Goal: Check status: Check status

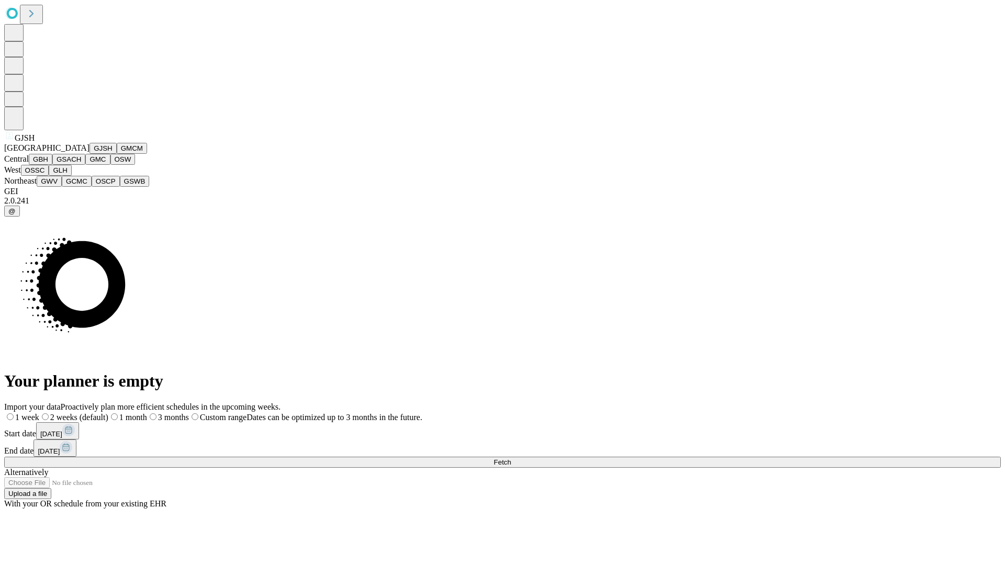
click at [89, 154] on button "GJSH" at bounding box center [102, 148] width 27 height 11
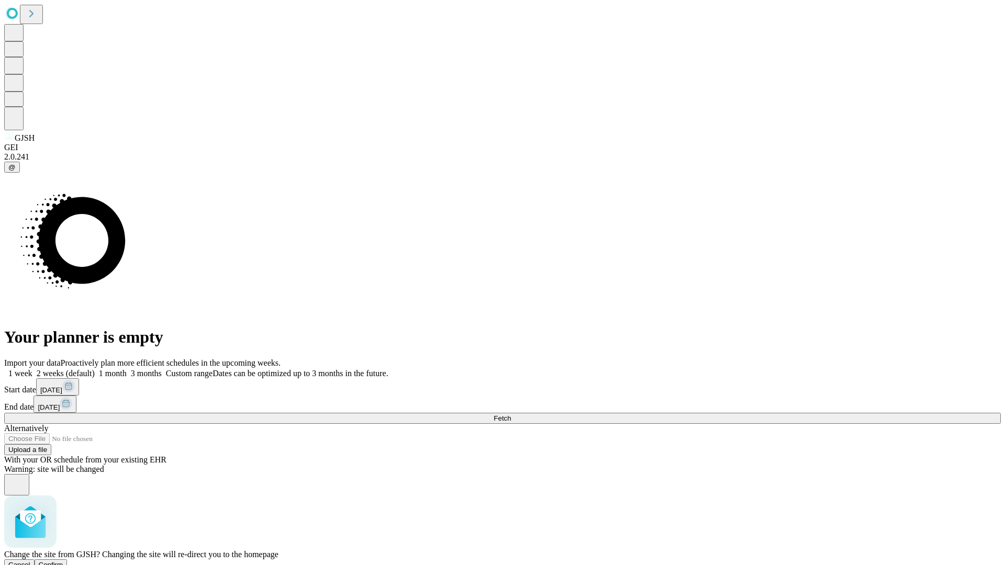
click at [63, 561] on span "Confirm" at bounding box center [51, 565] width 25 height 8
click at [95, 369] on label "2 weeks (default)" at bounding box center [63, 373] width 62 height 9
click at [511, 414] on span "Fetch" at bounding box center [501, 418] width 17 height 8
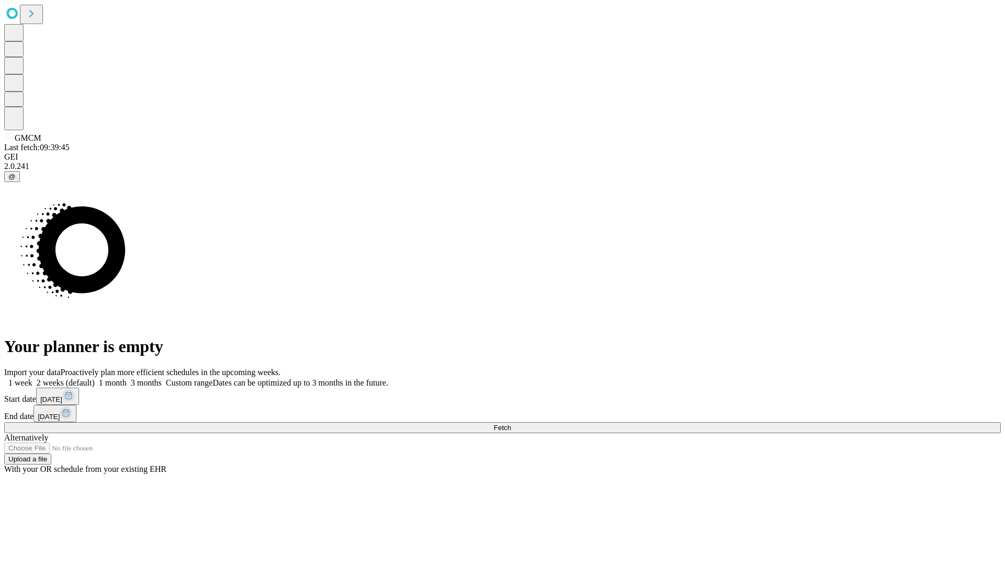
click at [95, 378] on label "2 weeks (default)" at bounding box center [63, 382] width 62 height 9
click at [511, 424] on span "Fetch" at bounding box center [501, 428] width 17 height 8
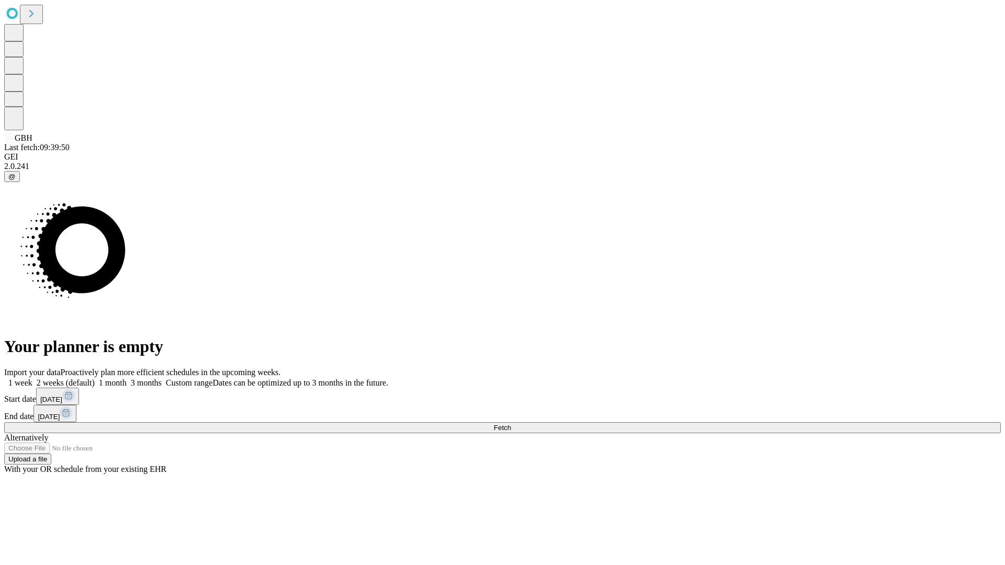
click at [95, 378] on label "2 weeks (default)" at bounding box center [63, 382] width 62 height 9
click at [511, 424] on span "Fetch" at bounding box center [501, 428] width 17 height 8
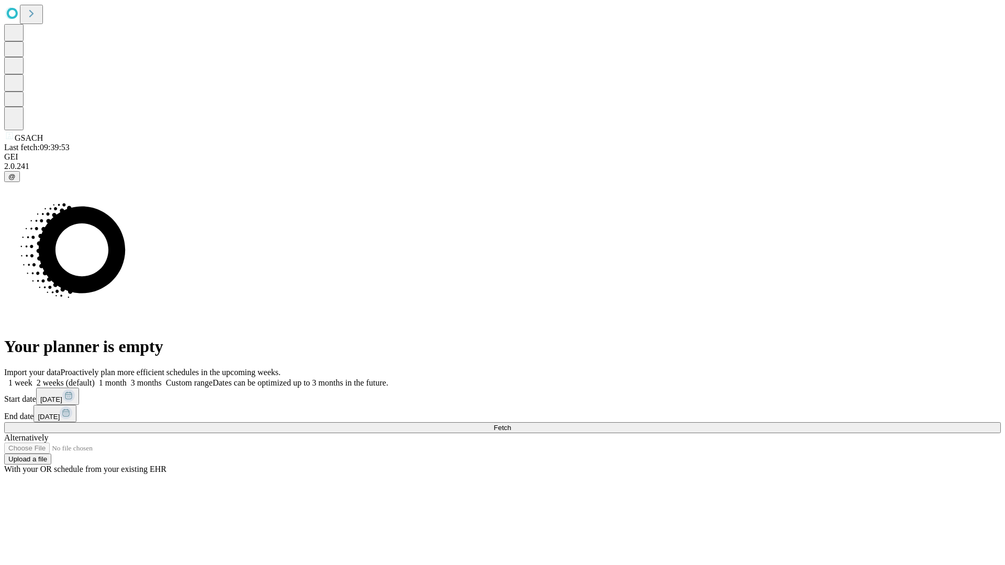
click at [95, 378] on label "2 weeks (default)" at bounding box center [63, 382] width 62 height 9
click at [511, 424] on span "Fetch" at bounding box center [501, 428] width 17 height 8
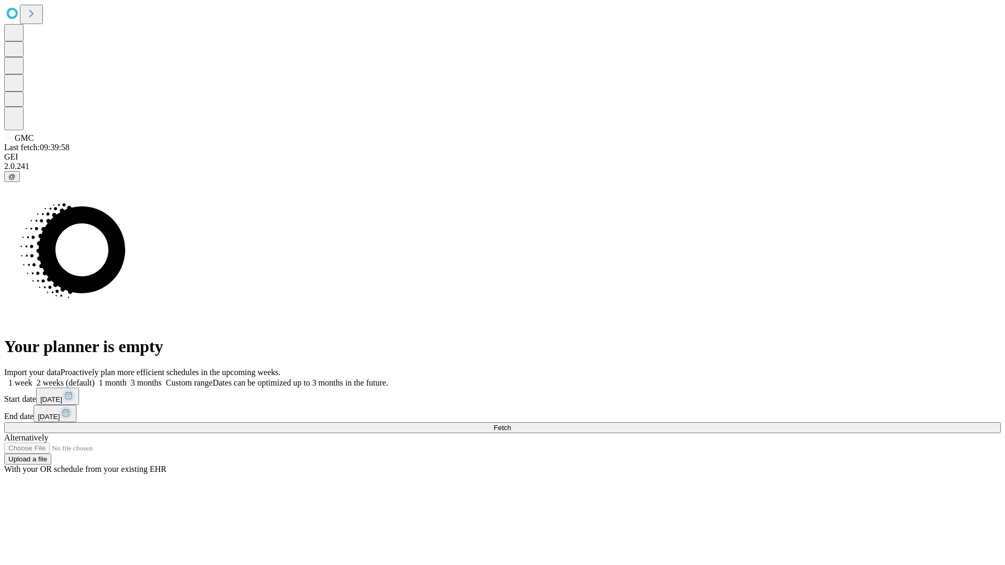
click at [95, 378] on label "2 weeks (default)" at bounding box center [63, 382] width 62 height 9
click at [511, 424] on span "Fetch" at bounding box center [501, 428] width 17 height 8
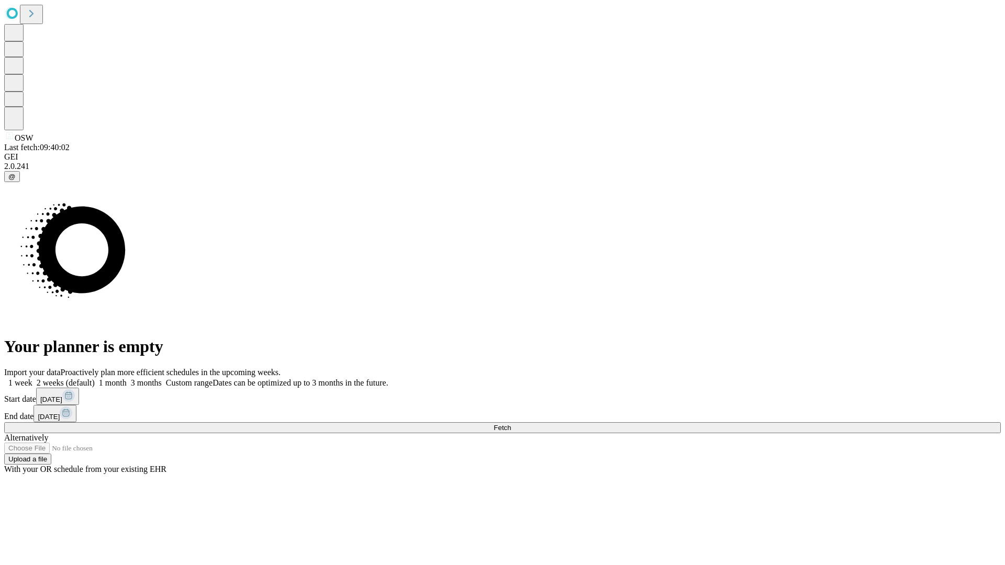
click at [95, 378] on label "2 weeks (default)" at bounding box center [63, 382] width 62 height 9
click at [511, 424] on span "Fetch" at bounding box center [501, 428] width 17 height 8
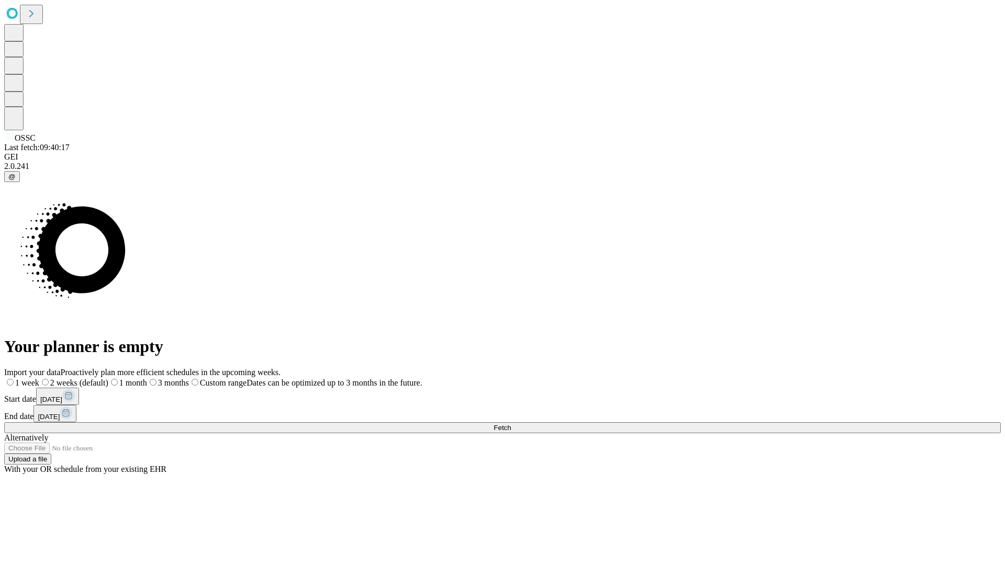
click at [108, 378] on label "2 weeks (default)" at bounding box center [73, 382] width 69 height 9
click at [511, 424] on span "Fetch" at bounding box center [501, 428] width 17 height 8
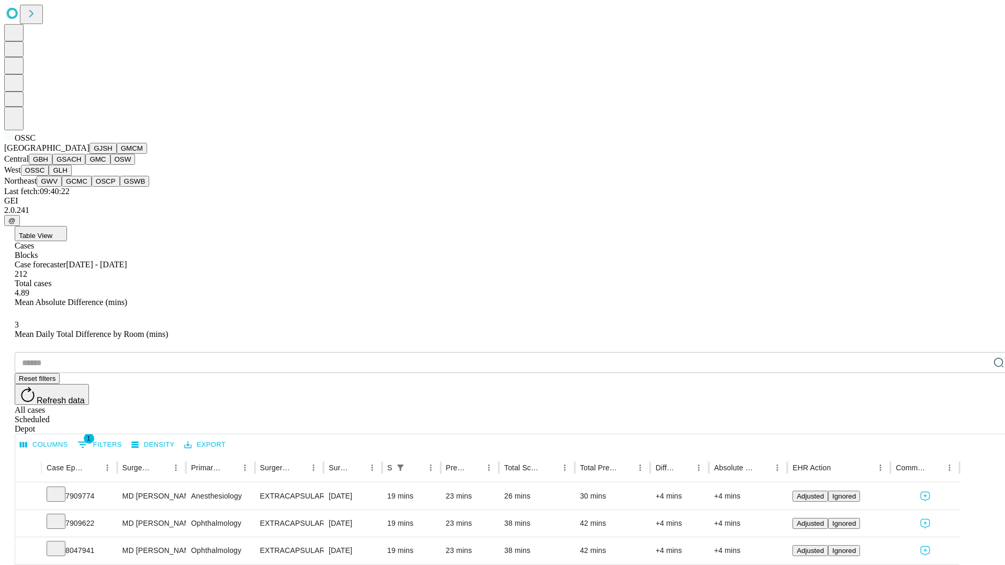
click at [71, 176] on button "GLH" at bounding box center [60, 170] width 22 height 11
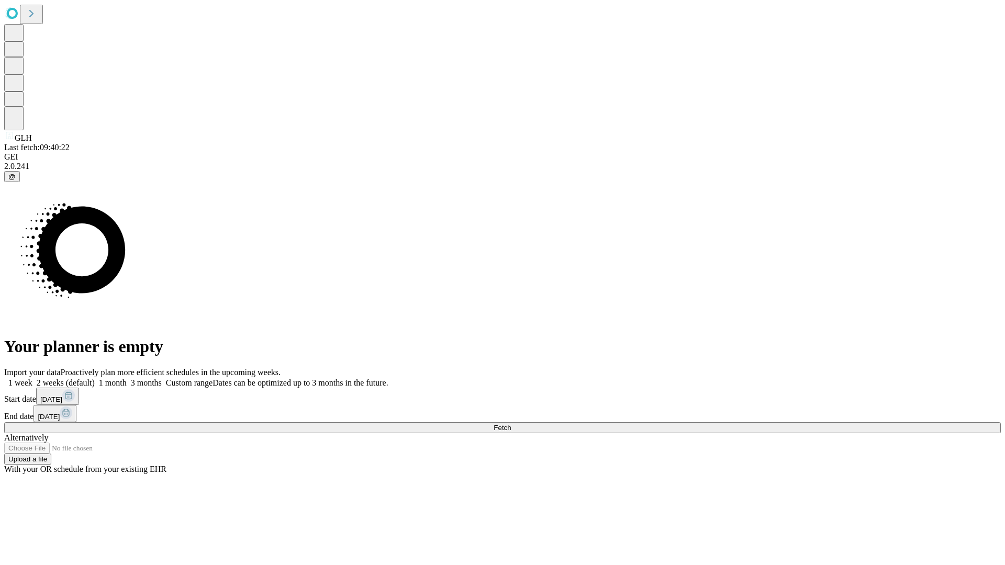
click at [95, 378] on label "2 weeks (default)" at bounding box center [63, 382] width 62 height 9
click at [511, 424] on span "Fetch" at bounding box center [501, 428] width 17 height 8
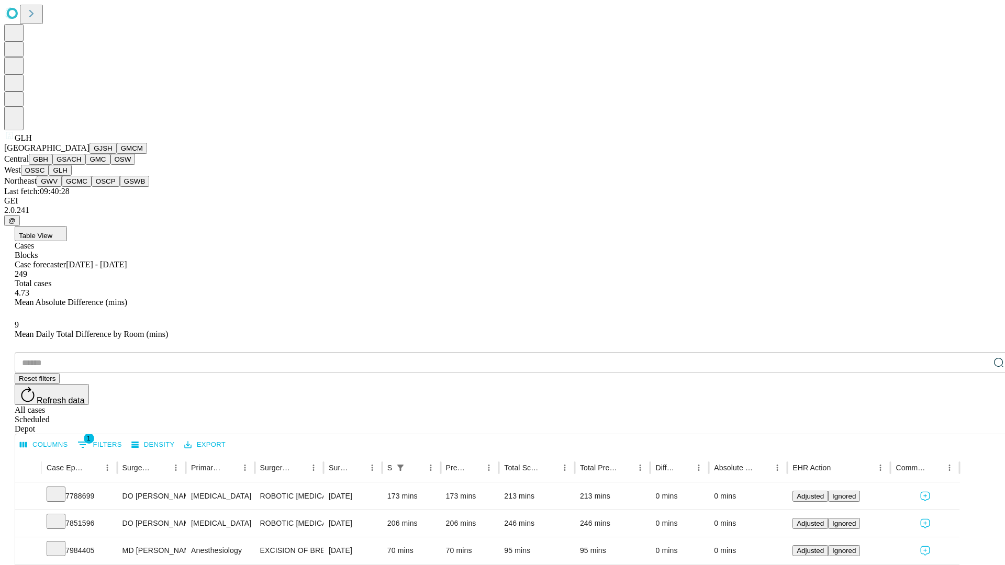
click at [62, 187] on button "GWV" at bounding box center [49, 181] width 25 height 11
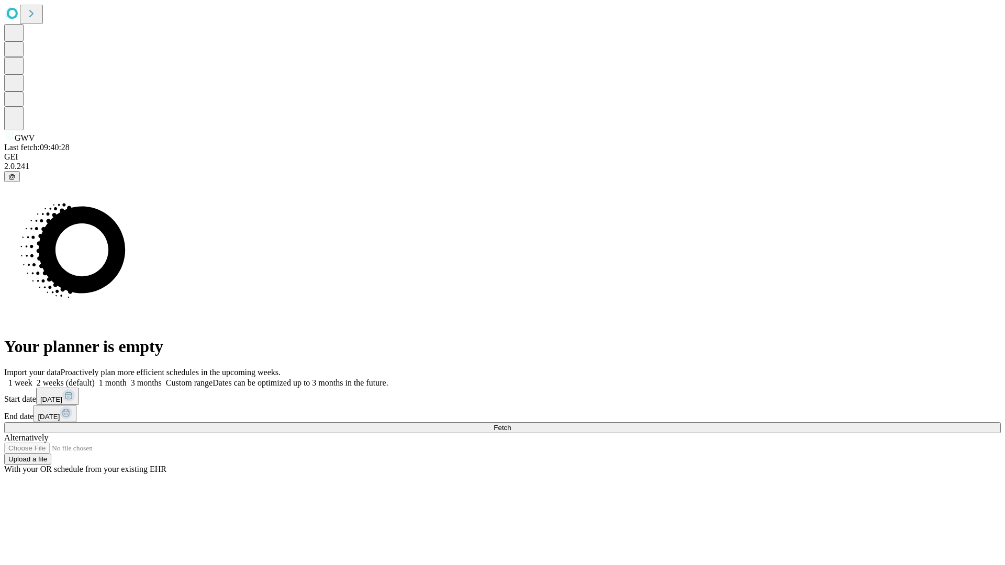
click at [511, 424] on span "Fetch" at bounding box center [501, 428] width 17 height 8
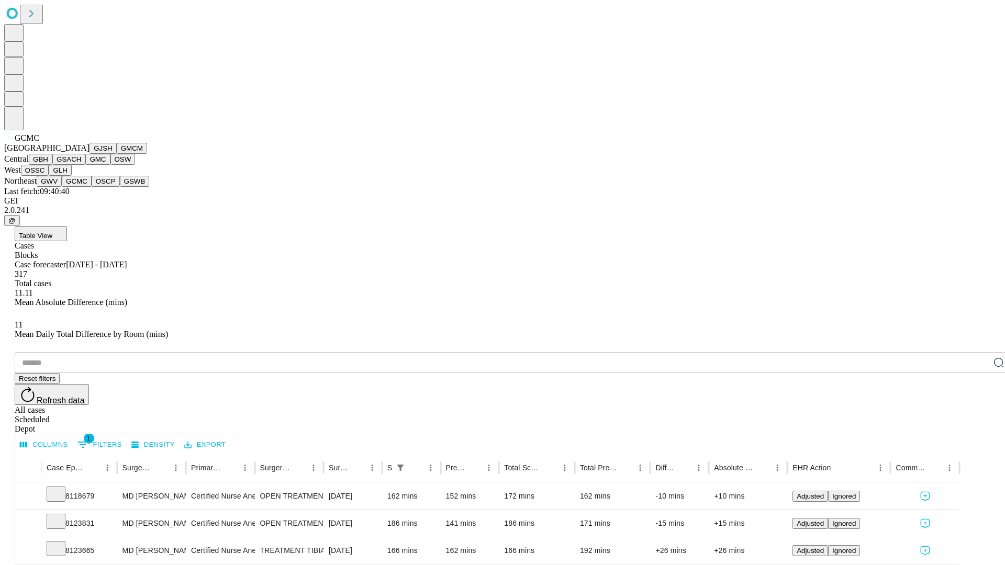
click at [92, 187] on button "OSCP" at bounding box center [106, 181] width 28 height 11
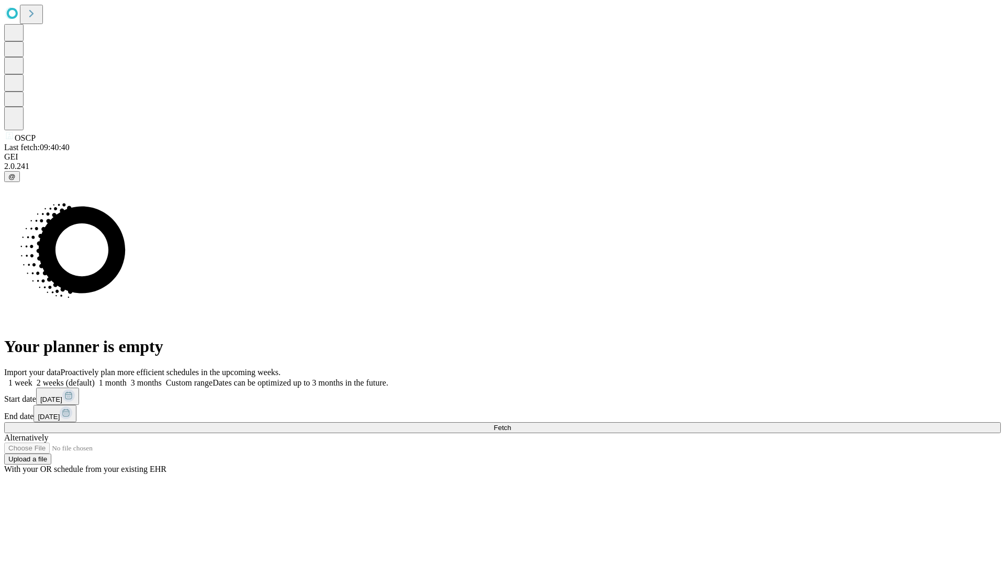
click at [511, 424] on span "Fetch" at bounding box center [501, 428] width 17 height 8
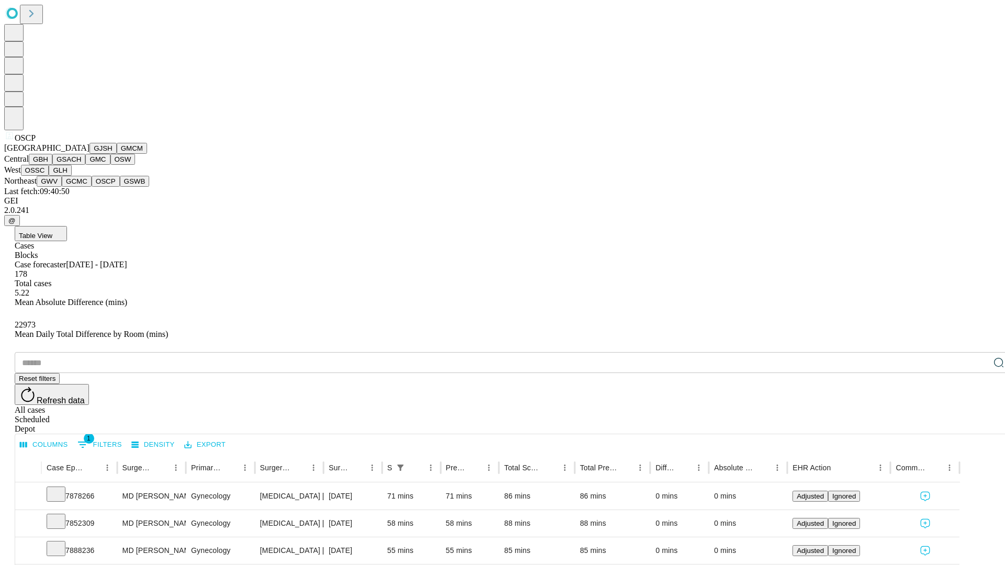
click at [120, 187] on button "GSWB" at bounding box center [135, 181] width 30 height 11
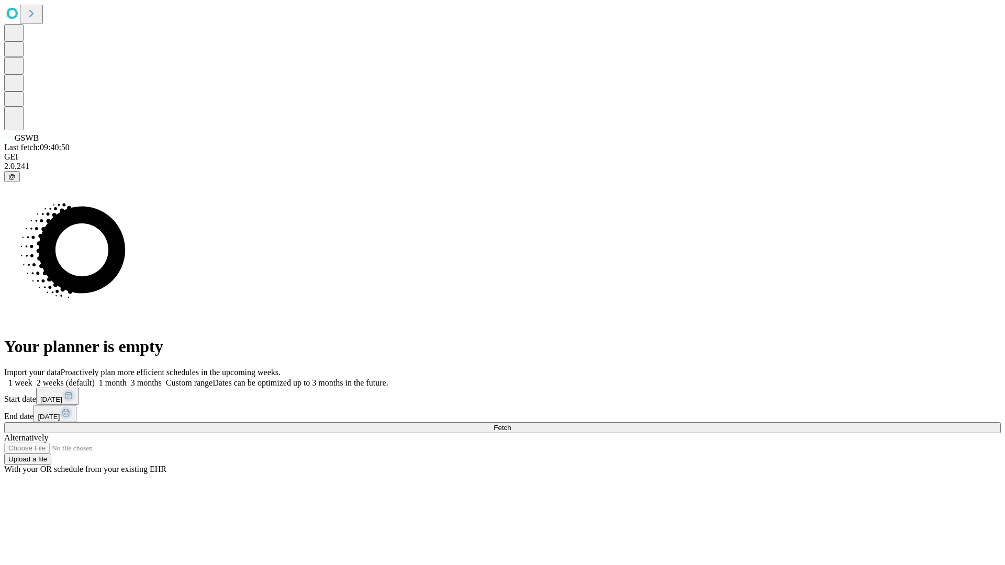
click at [95, 378] on label "2 weeks (default)" at bounding box center [63, 382] width 62 height 9
click at [511, 424] on span "Fetch" at bounding box center [501, 428] width 17 height 8
